Goal: Task Accomplishment & Management: Manage account settings

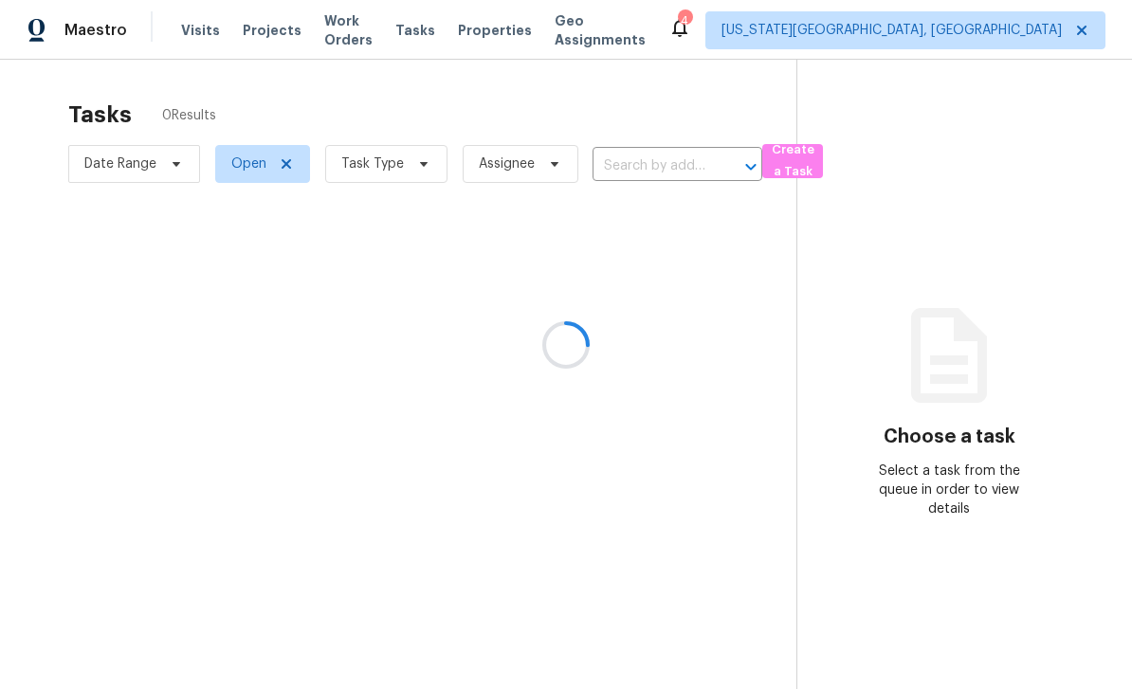
click at [528, 33] on div at bounding box center [566, 344] width 1132 height 689
click at [531, 25] on span "Properties" at bounding box center [495, 30] width 74 height 19
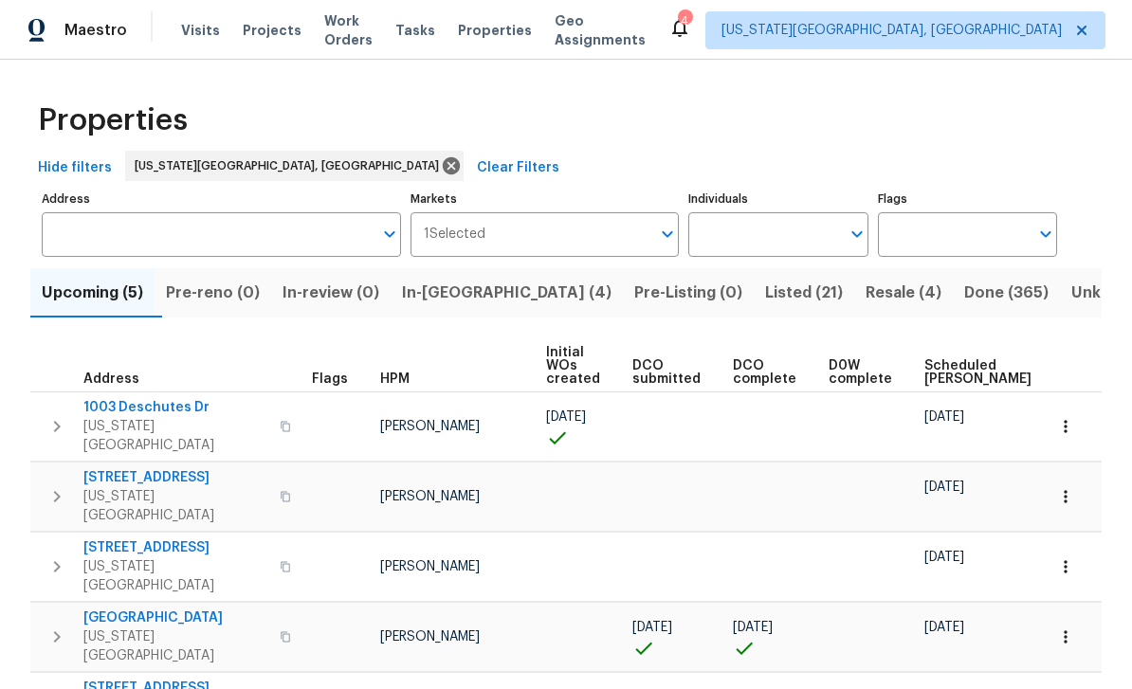
click at [475, 294] on span "In-[GEOGRAPHIC_DATA] (4)" at bounding box center [507, 293] width 210 height 27
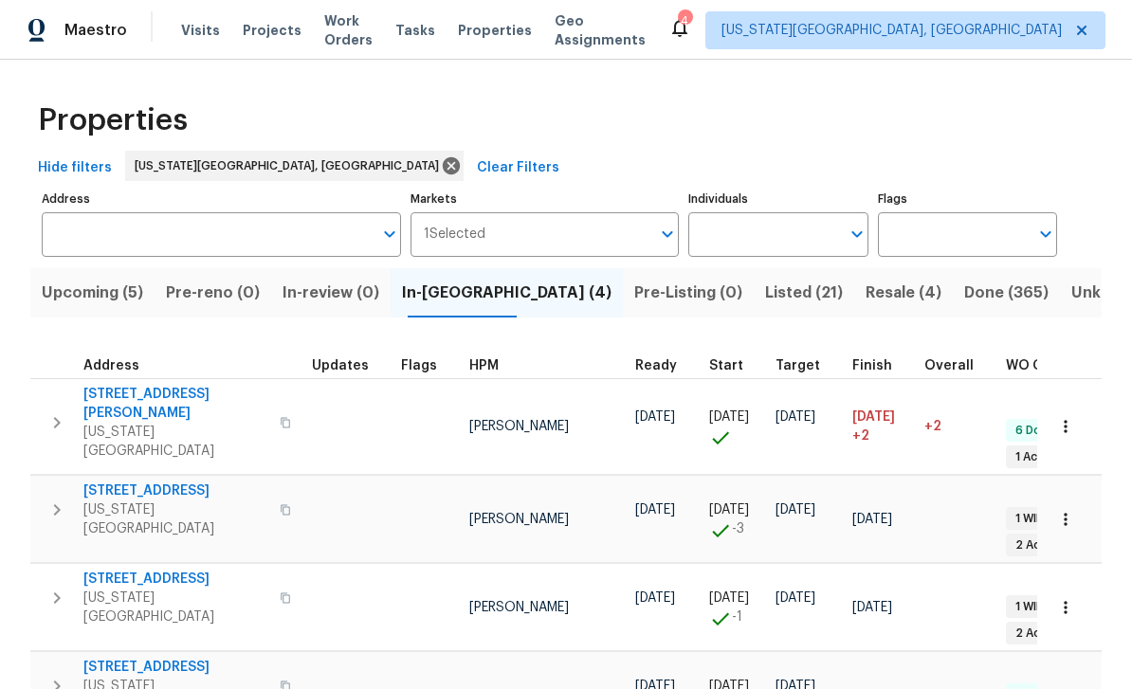
scroll to position [17, 0]
click at [127, 385] on span "[STREET_ADDRESS][PERSON_NAME]" at bounding box center [175, 404] width 185 height 38
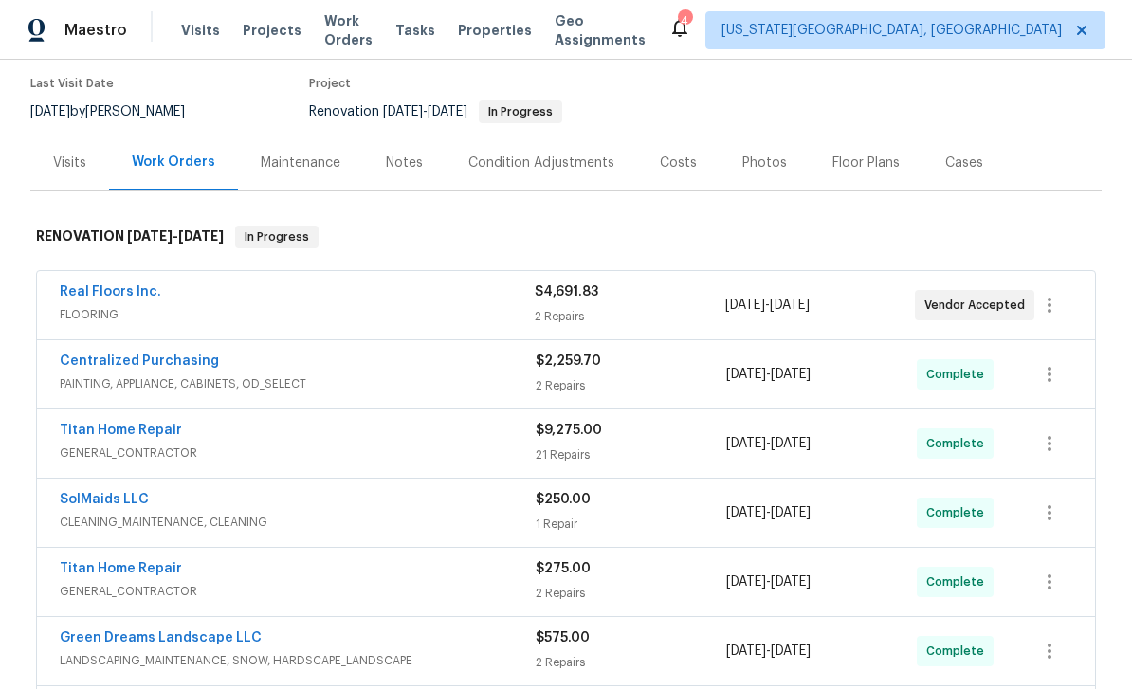
scroll to position [131, 0]
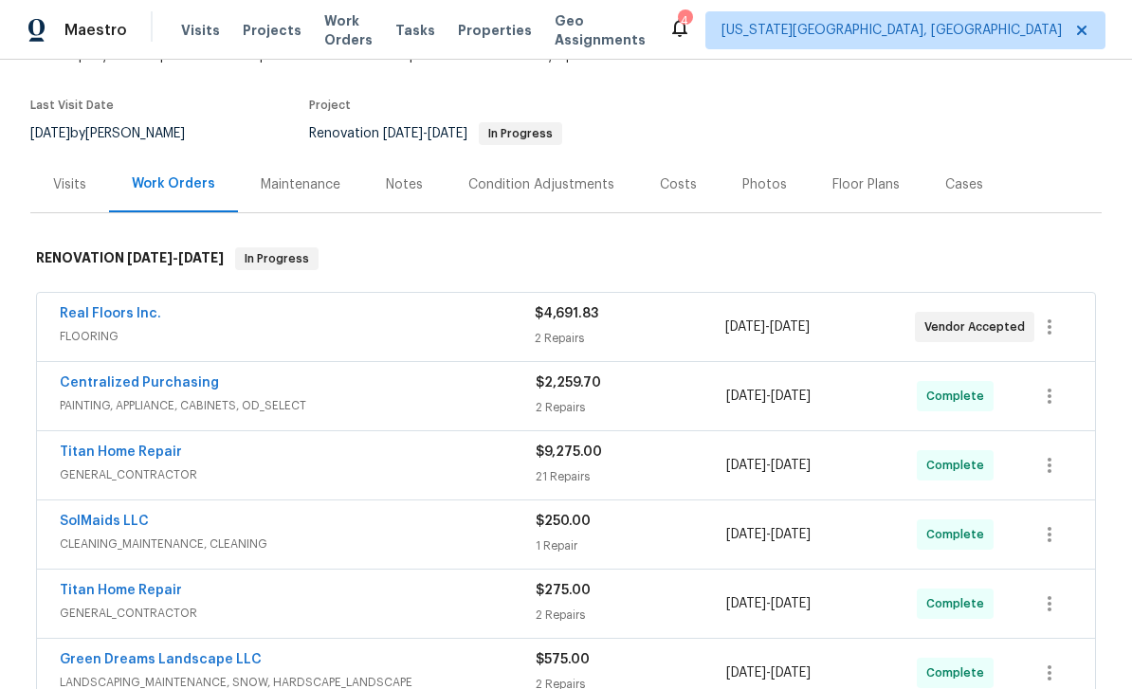
click at [761, 186] on div "Photos" at bounding box center [765, 184] width 45 height 19
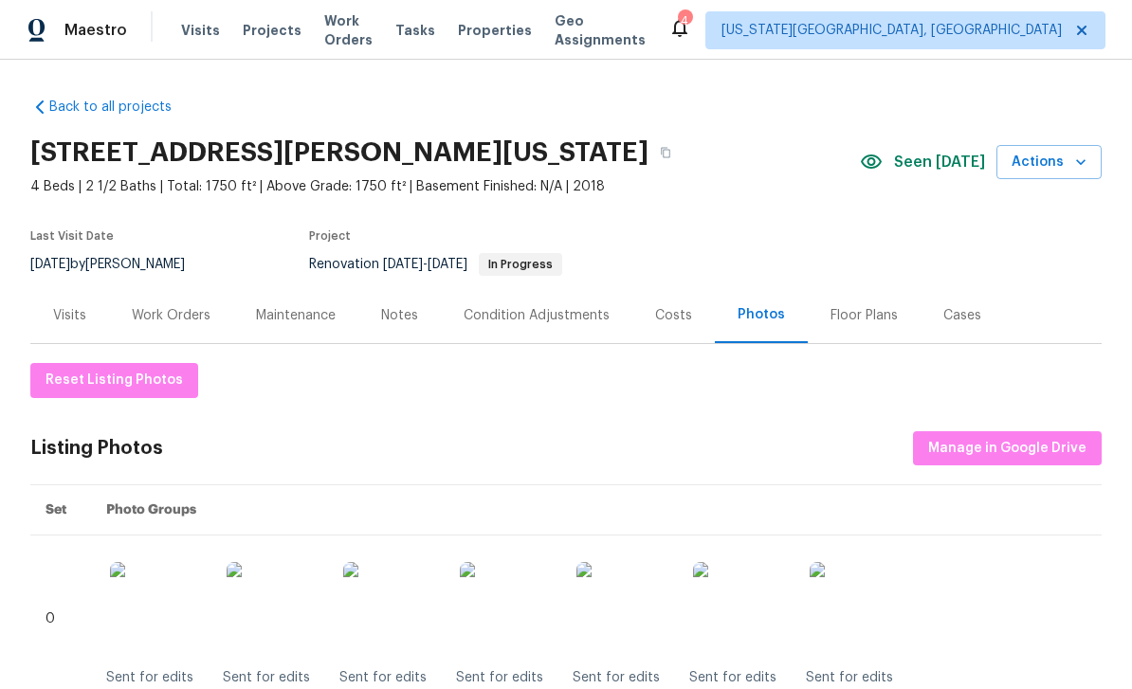
click at [678, 322] on div "Costs" at bounding box center [673, 315] width 37 height 19
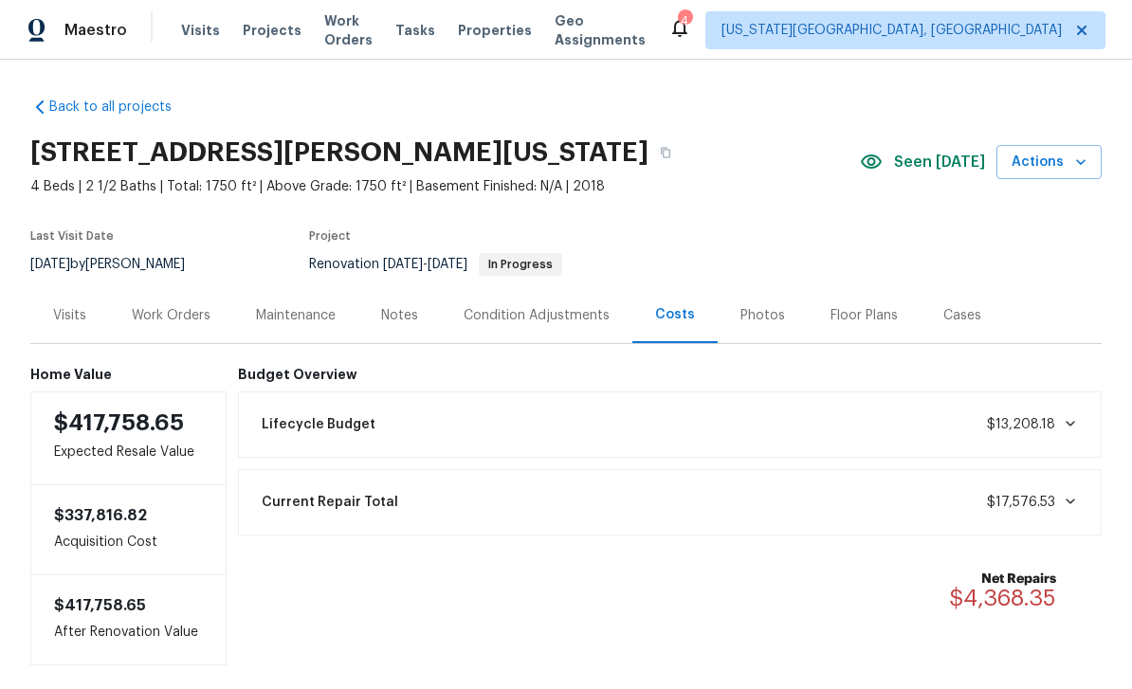
click at [405, 316] on div "Notes" at bounding box center [399, 315] width 37 height 19
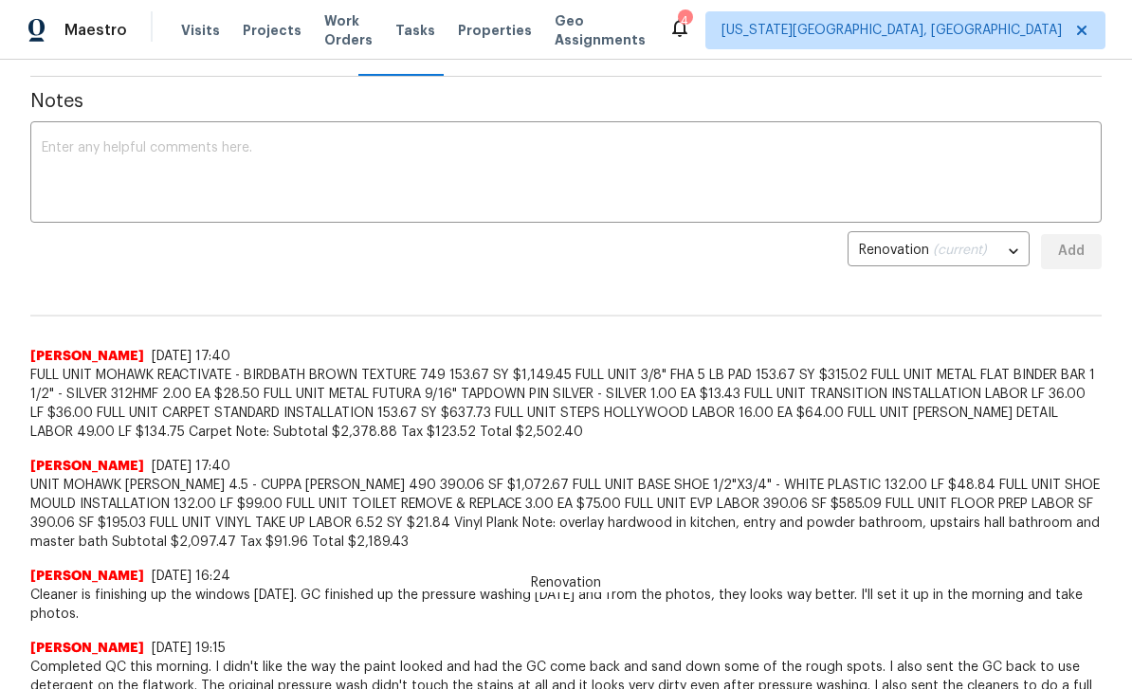
scroll to position [329, 0]
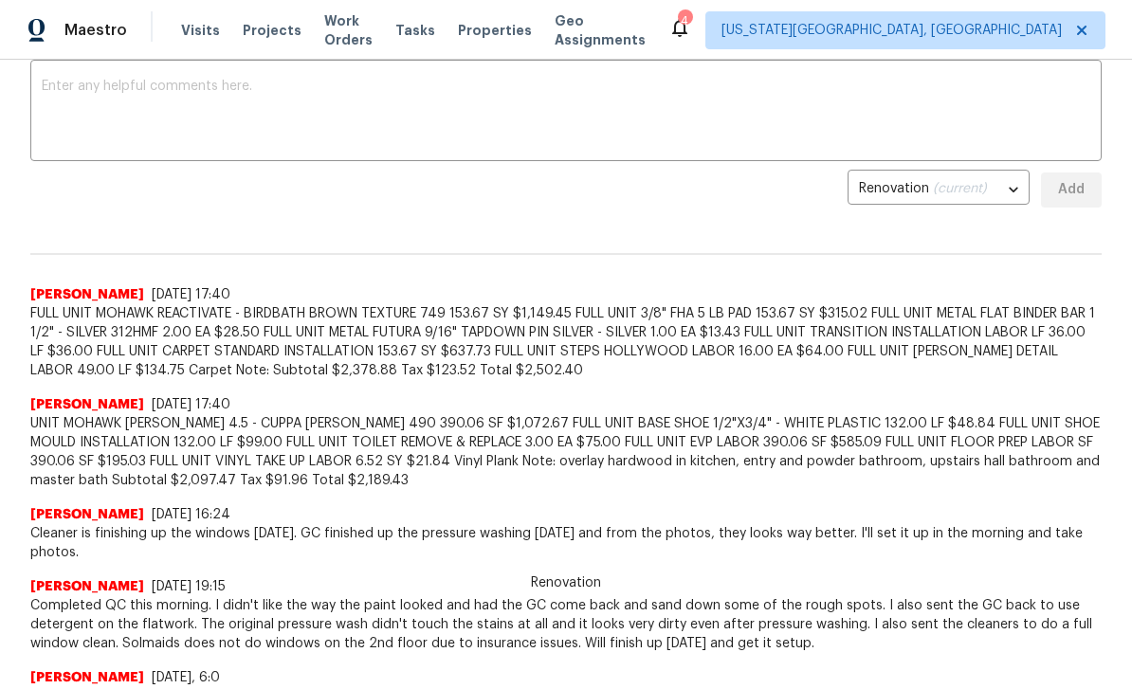
click at [179, 103] on textarea at bounding box center [566, 113] width 1049 height 66
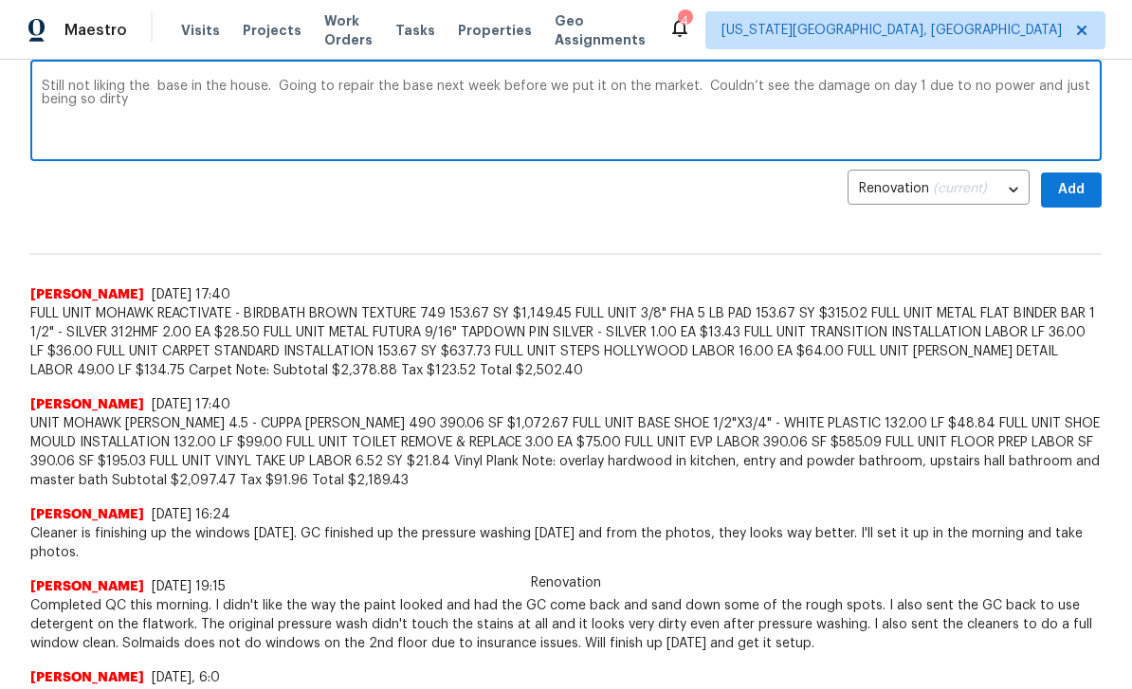
type textarea "Still not liking the base in the house. Going to repair the base next week befo…"
click at [1075, 199] on span "Add" at bounding box center [1072, 190] width 30 height 24
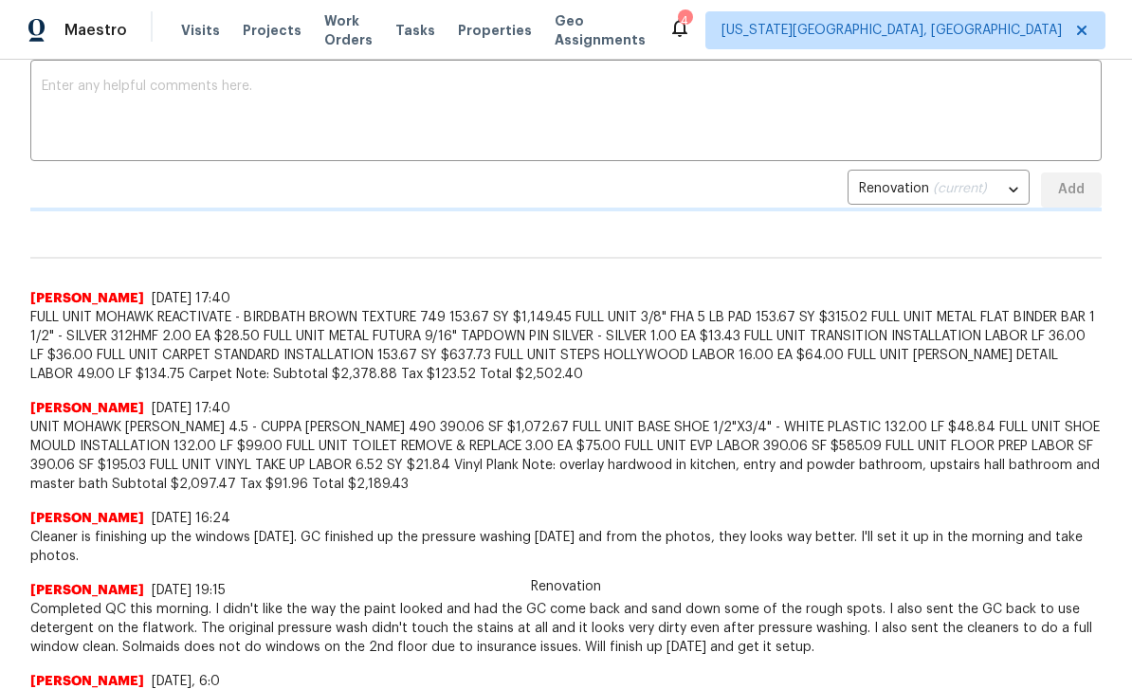
scroll to position [303, 0]
